Goal: Information Seeking & Learning: Learn about a topic

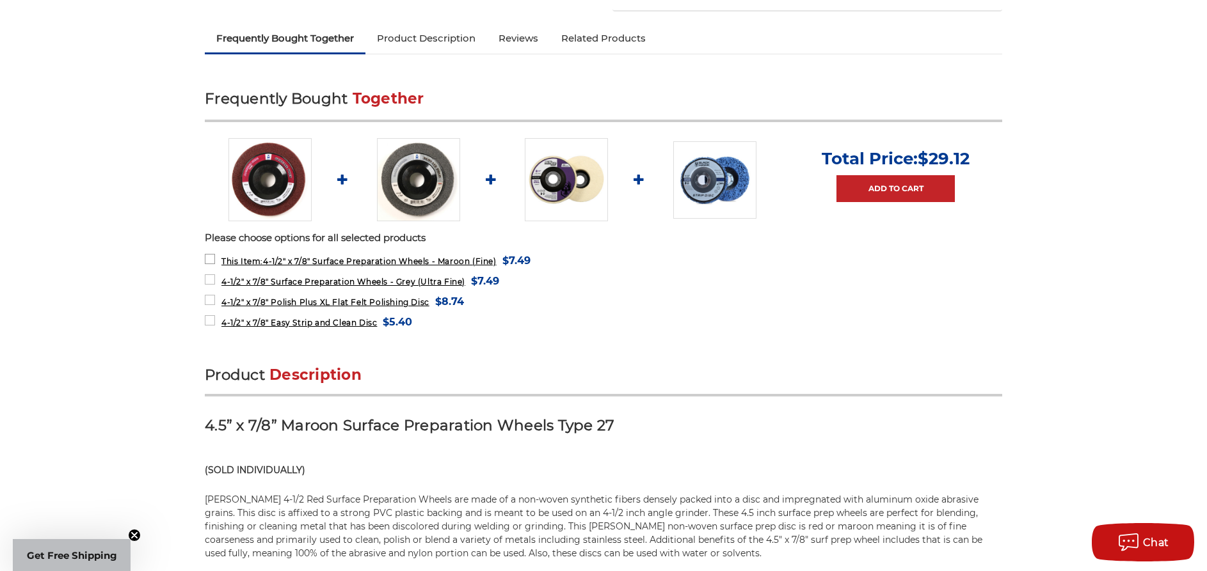
scroll to position [640, 0]
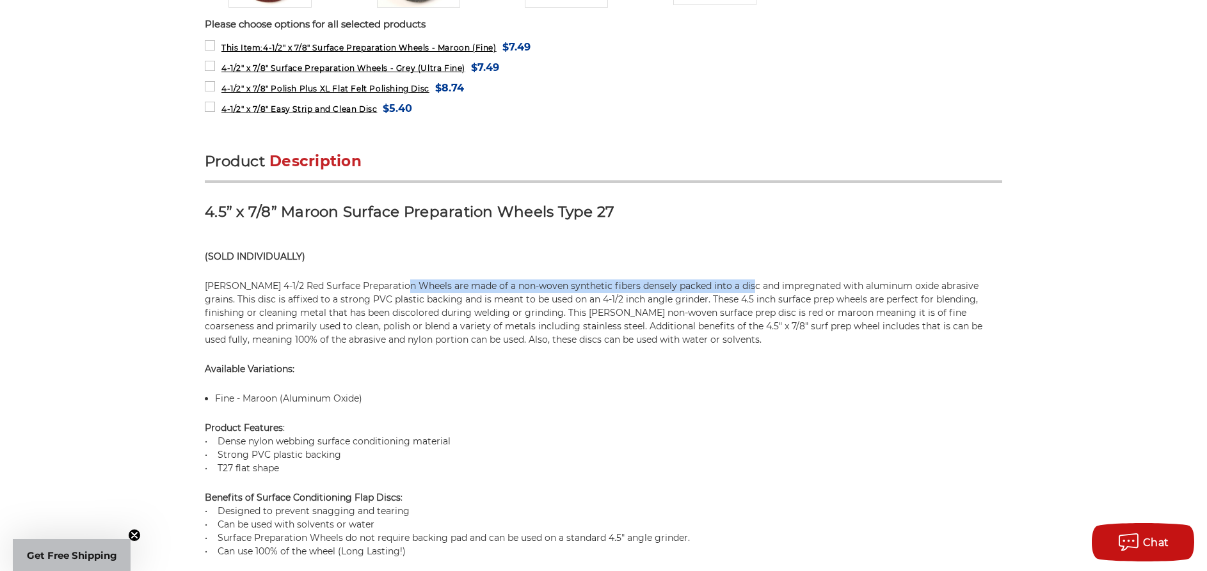
drag, startPoint x: 402, startPoint y: 290, endPoint x: 742, endPoint y: 280, distance: 339.3
click at [742, 280] on p "[PERSON_NAME] 4-1/2 Red Surface Preparation Wheels are made of a non-woven synt…" at bounding box center [603, 313] width 797 height 67
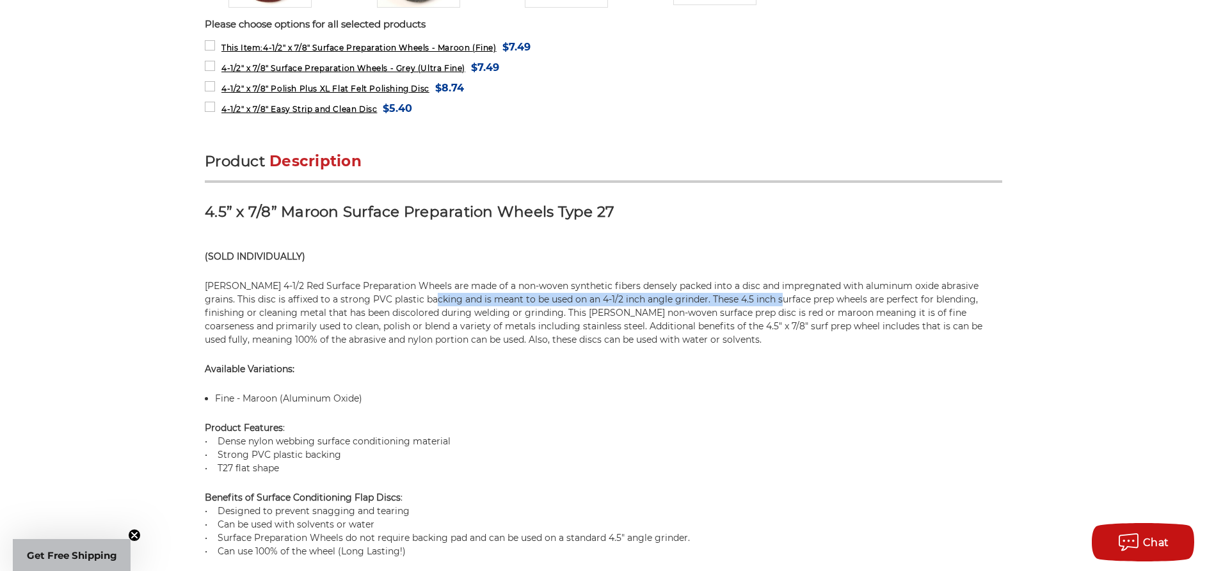
drag, startPoint x: 758, startPoint y: 296, endPoint x: 278, endPoint y: 284, distance: 480.0
click at [412, 305] on p "[PERSON_NAME] 4-1/2 Red Surface Preparation Wheels are made of a non-woven synt…" at bounding box center [603, 313] width 797 height 67
drag, startPoint x: 271, startPoint y: 294, endPoint x: 800, endPoint y: 294, distance: 528.5
click at [800, 294] on p "[PERSON_NAME] 4-1/2 Red Surface Preparation Wheels are made of a non-woven synt…" at bounding box center [603, 313] width 797 height 67
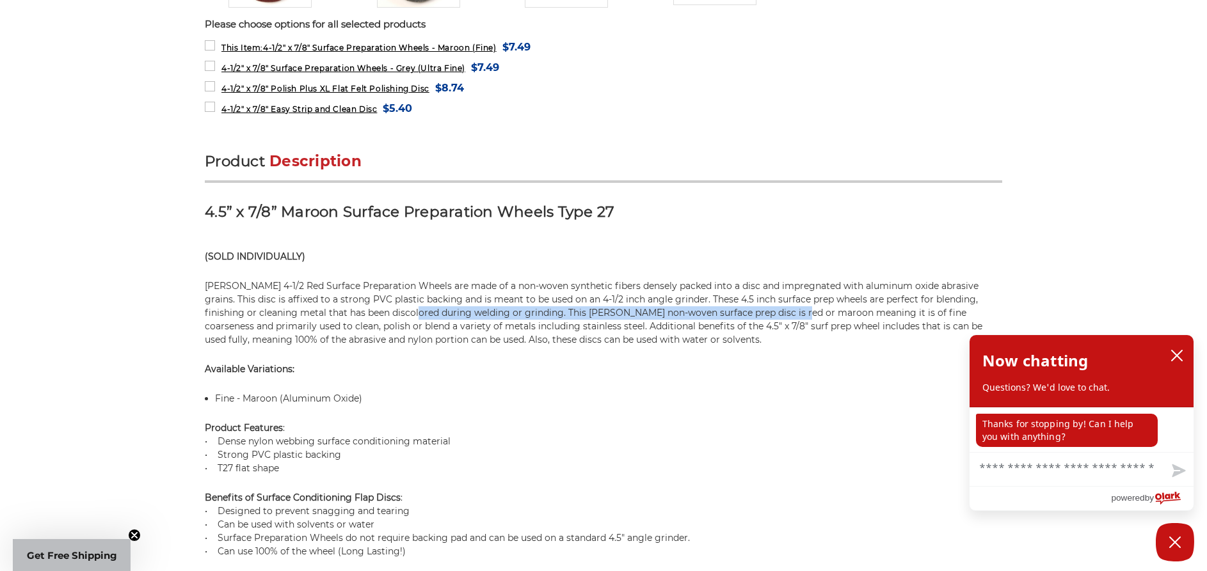
drag, startPoint x: 401, startPoint y: 309, endPoint x: 784, endPoint y: 308, distance: 383.9
click at [784, 308] on p "[PERSON_NAME] 4-1/2 Red Surface Preparation Wheels are made of a non-woven synt…" at bounding box center [603, 313] width 797 height 67
click at [1176, 353] on icon "close chatbox" at bounding box center [1176, 355] width 13 height 13
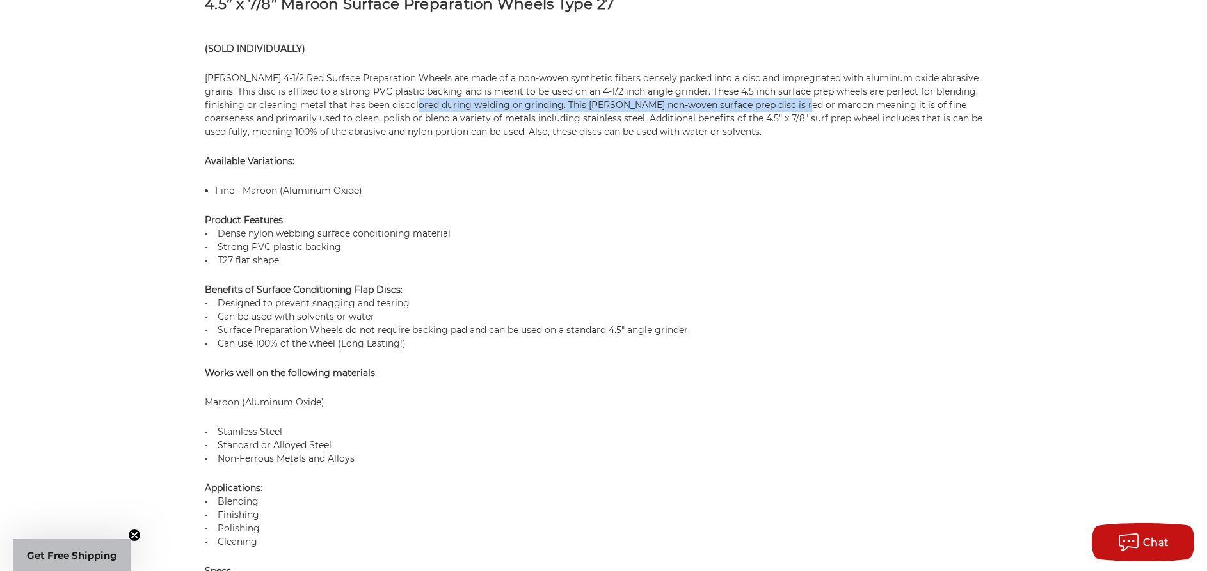
scroll to position [896, 0]
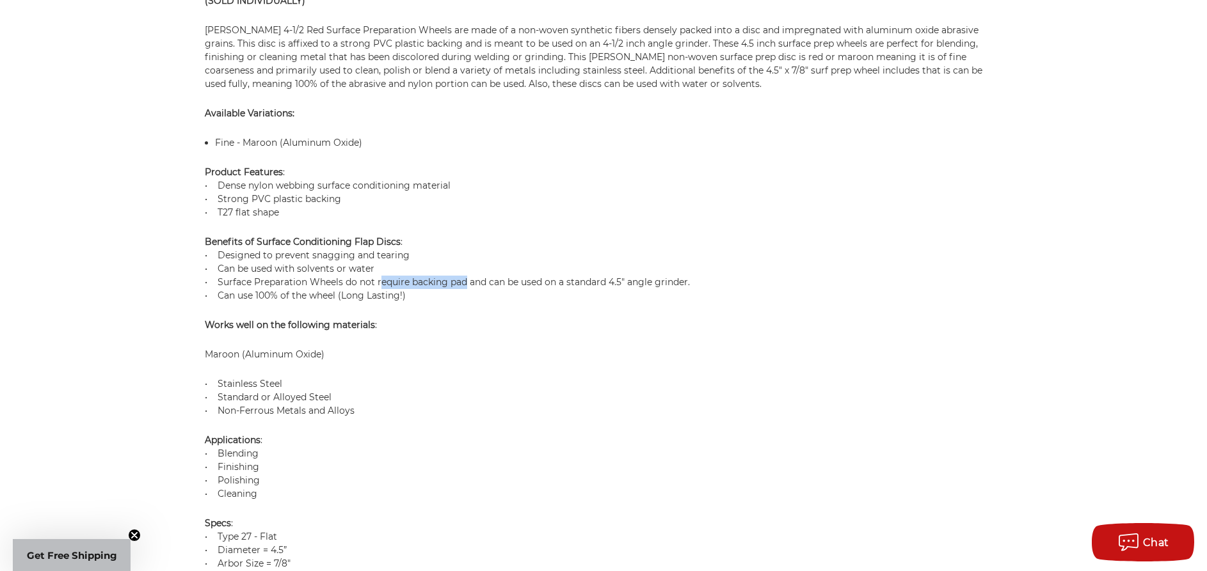
drag, startPoint x: 466, startPoint y: 280, endPoint x: 379, endPoint y: 285, distance: 87.2
click at [379, 285] on p "Benefits of Surface Conditioning Flap Discs : • Designed to prevent snagging an…" at bounding box center [603, 268] width 797 height 67
drag, startPoint x: 342, startPoint y: 278, endPoint x: 546, endPoint y: 285, distance: 204.8
click at [535, 282] on p "Benefits of Surface Conditioning Flap Discs : • Designed to prevent snagging an…" at bounding box center [603, 268] width 797 height 67
drag, startPoint x: 556, startPoint y: 283, endPoint x: 323, endPoint y: 306, distance: 234.1
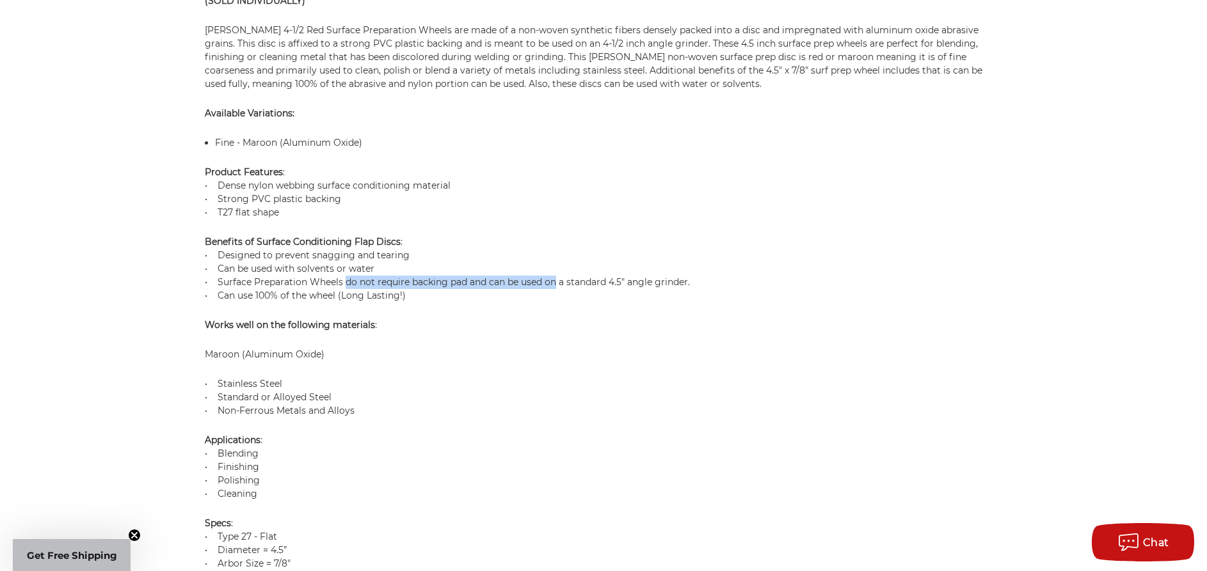
click at [345, 288] on p "Benefits of Surface Conditioning Flap Discs : • Designed to prevent snagging an…" at bounding box center [603, 268] width 797 height 67
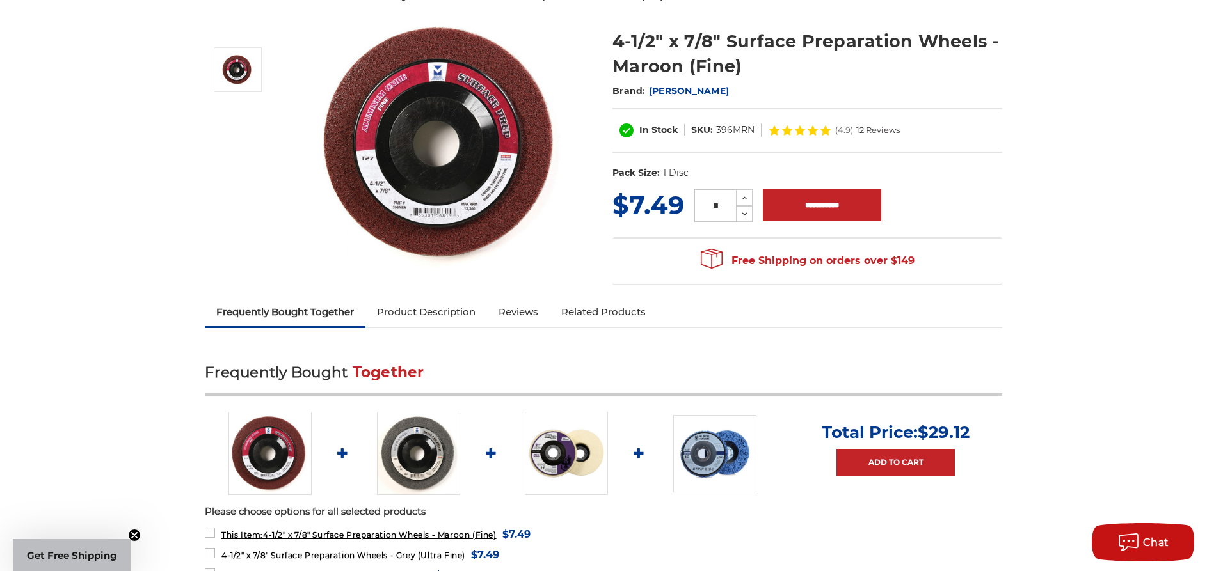
scroll to position [64, 0]
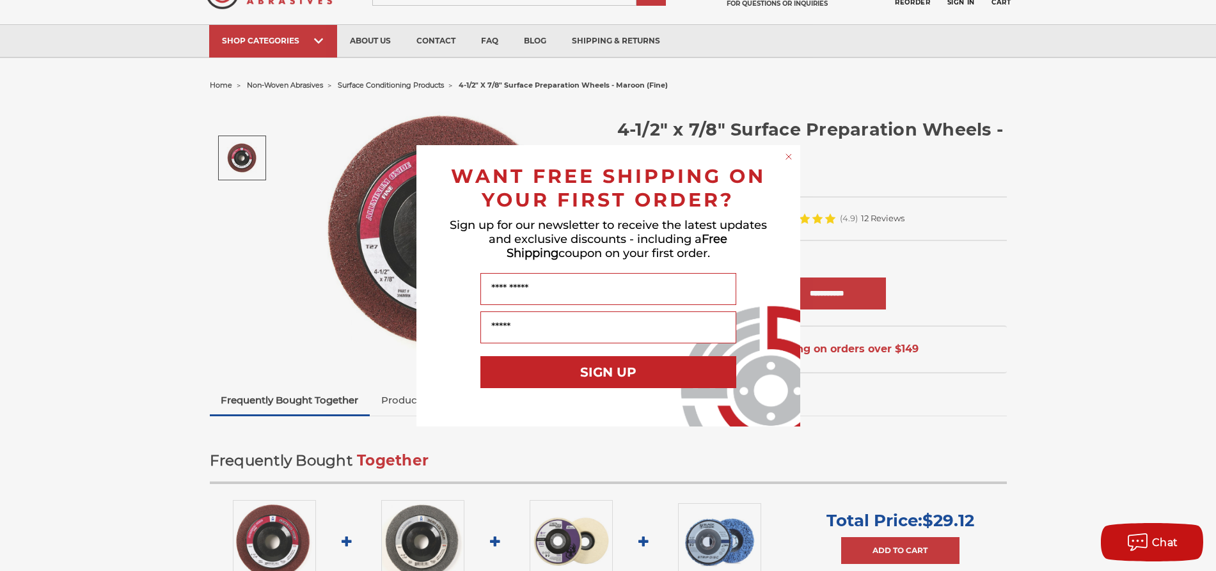
click at [788, 154] on circle "Close dialog" at bounding box center [788, 156] width 12 height 12
